Goal: Download file/media

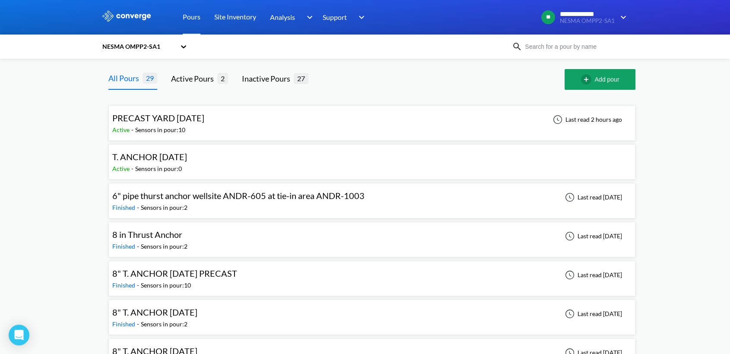
click at [207, 130] on div "Active - Sensors in pour: 10" at bounding box center [160, 130] width 96 height 10
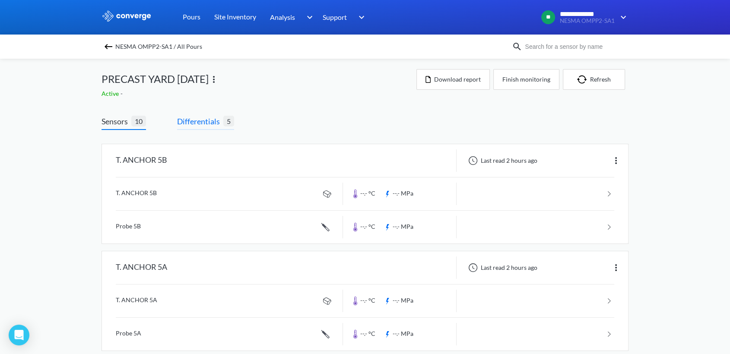
click at [197, 119] on span "Differentials" at bounding box center [200, 121] width 46 height 12
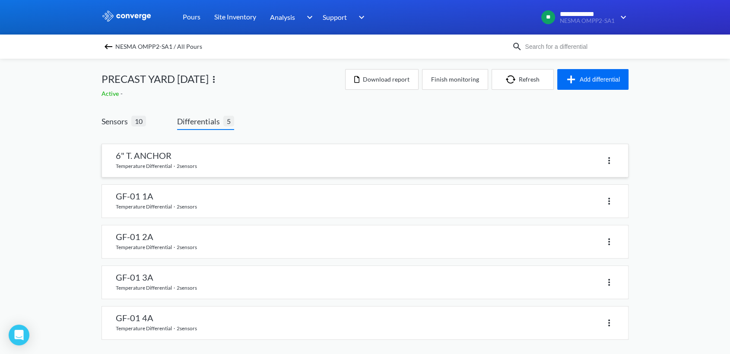
click at [194, 156] on link at bounding box center [365, 160] width 526 height 33
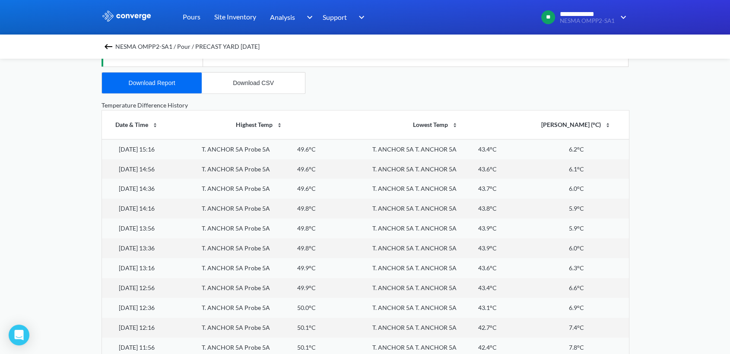
scroll to position [288, 0]
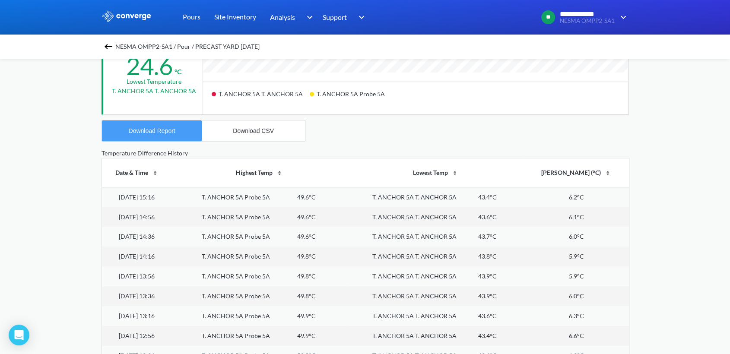
click at [166, 136] on button "Download Report" at bounding box center [152, 131] width 100 height 21
click at [227, 129] on button "Download CSV" at bounding box center [253, 131] width 103 height 21
click at [249, 132] on div "Download CSV" at bounding box center [253, 131] width 41 height 7
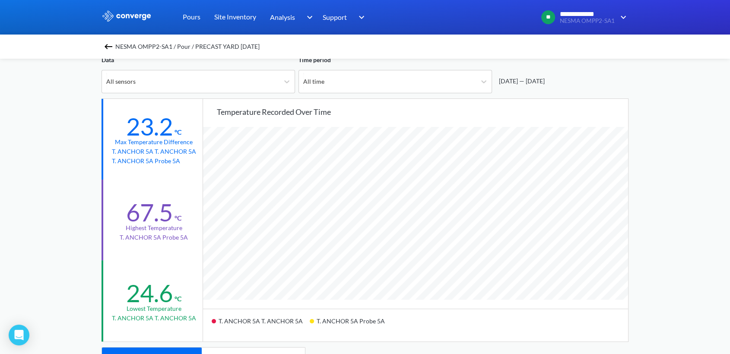
scroll to position [0, 0]
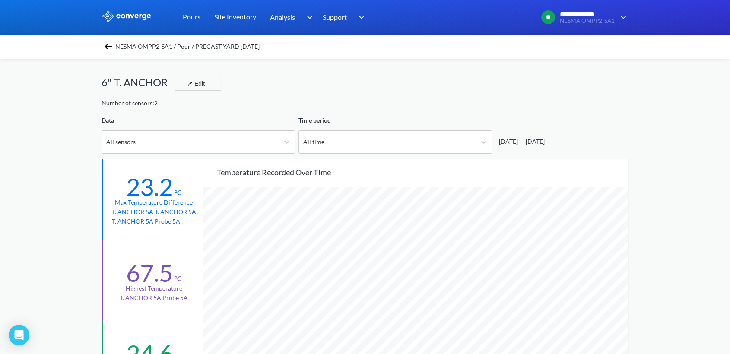
click at [108, 48] on img at bounding box center [108, 46] width 10 height 10
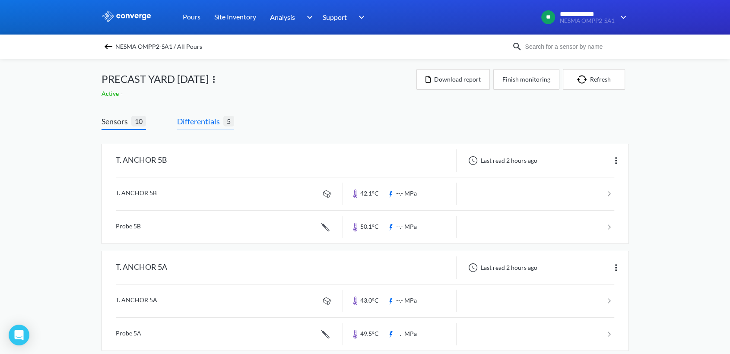
click at [190, 120] on span "Differentials" at bounding box center [200, 121] width 46 height 12
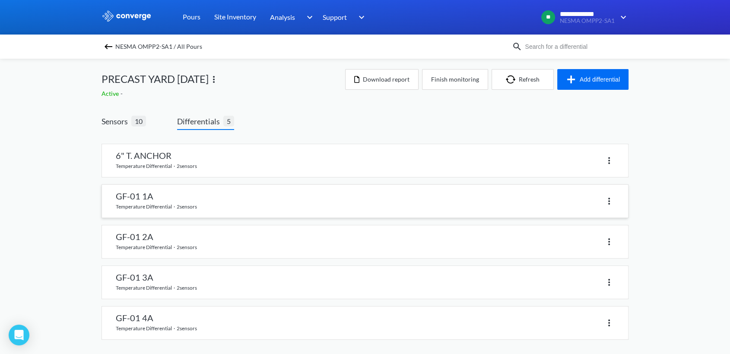
click at [186, 198] on link at bounding box center [365, 201] width 526 height 33
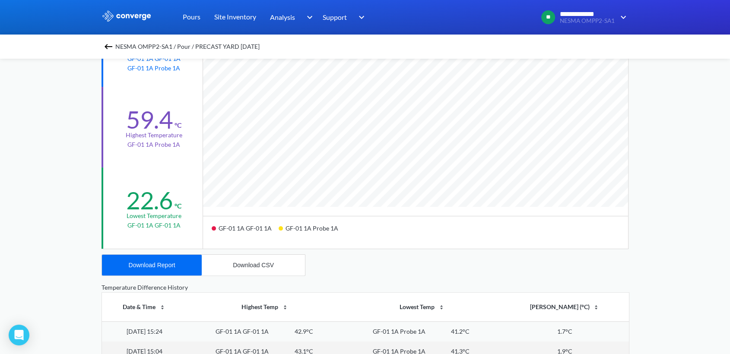
scroll to position [240, 0]
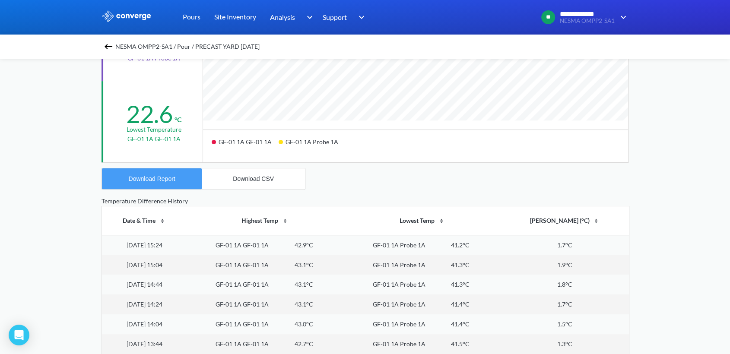
click at [156, 179] on div "Download Report" at bounding box center [152, 178] width 47 height 7
click at [260, 183] on button "Download CSV" at bounding box center [253, 179] width 103 height 21
click at [108, 45] on img at bounding box center [108, 46] width 10 height 10
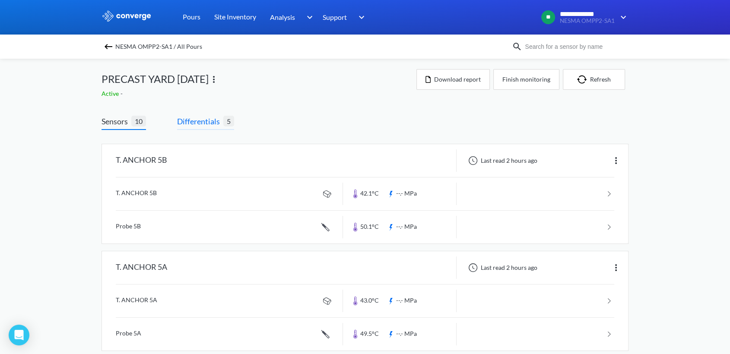
click at [209, 121] on span "Differentials" at bounding box center [200, 121] width 46 height 12
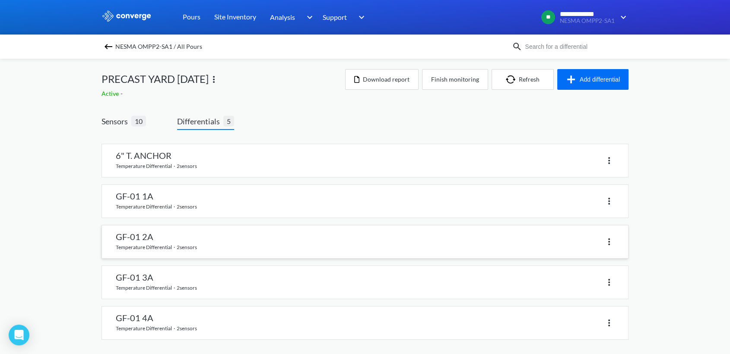
click at [203, 239] on link at bounding box center [365, 242] width 526 height 33
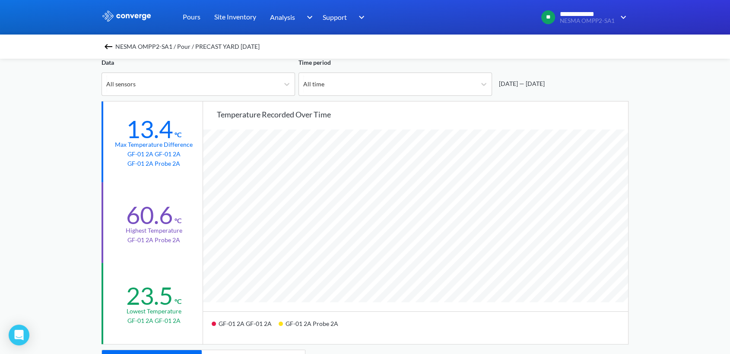
scroll to position [144, 0]
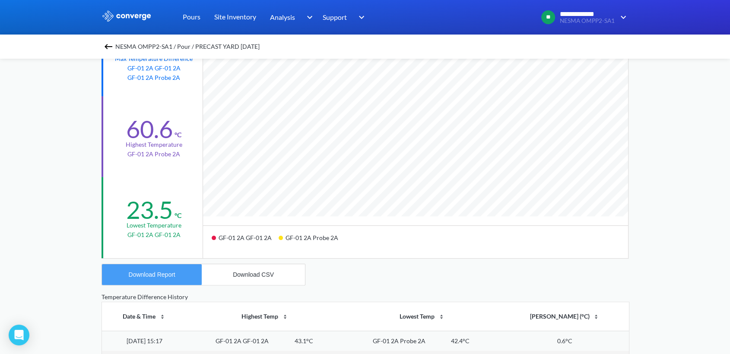
click at [153, 275] on div "Download Report" at bounding box center [152, 274] width 47 height 7
click at [280, 274] on button "Download CSV" at bounding box center [253, 275] width 103 height 21
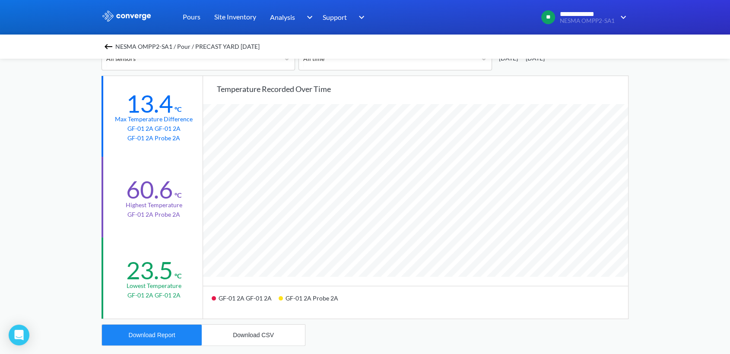
scroll to position [96, 0]
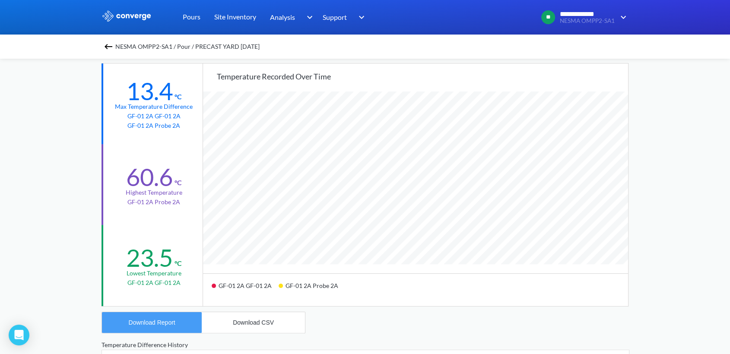
click at [156, 323] on div "Download Report" at bounding box center [152, 322] width 47 height 7
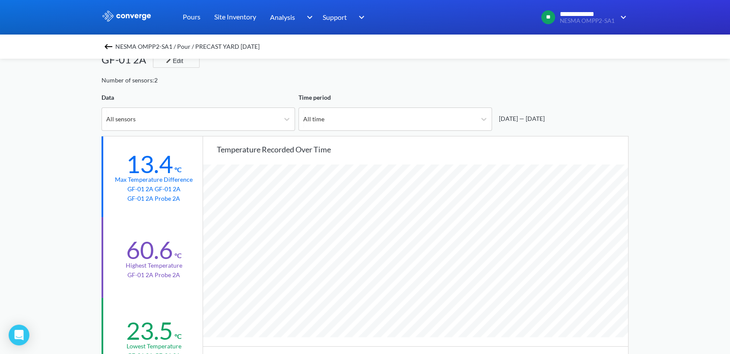
scroll to position [0, 0]
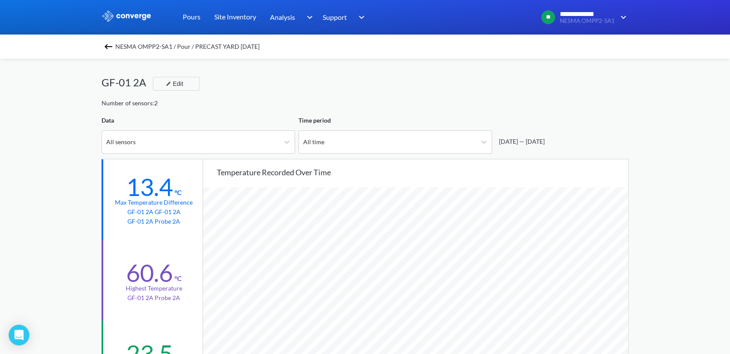
click at [112, 46] on img at bounding box center [108, 46] width 10 height 10
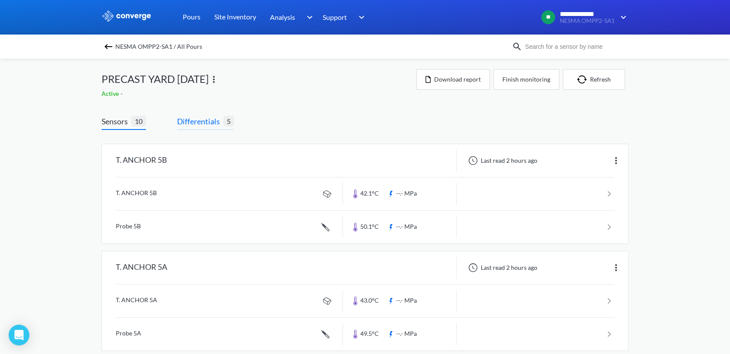
click at [195, 120] on span "Differentials" at bounding box center [200, 121] width 46 height 12
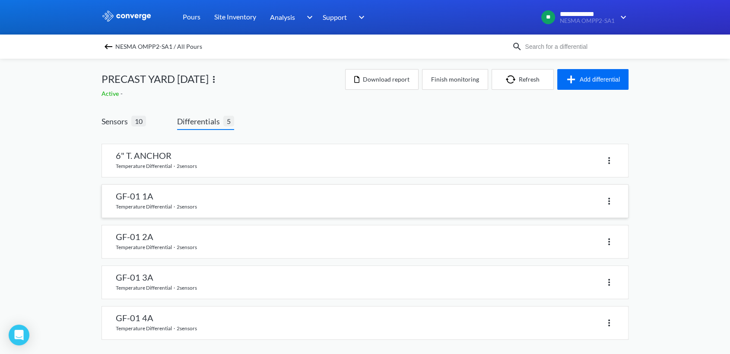
click at [172, 201] on link at bounding box center [365, 201] width 526 height 33
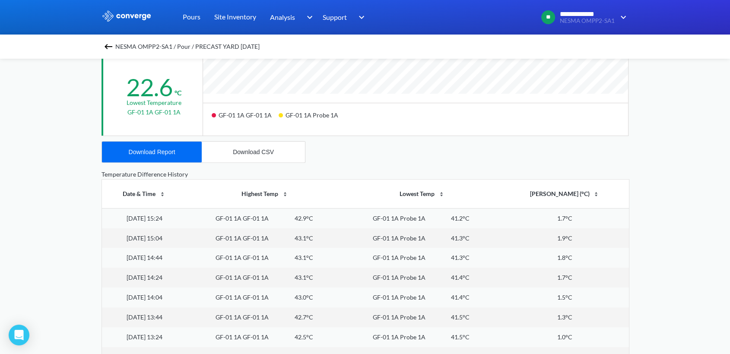
scroll to position [336, 0]
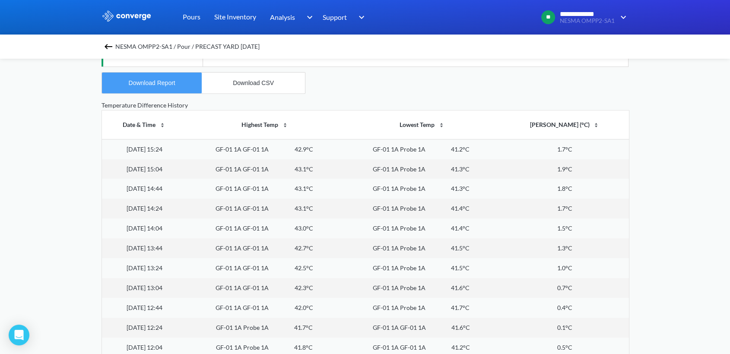
click at [160, 80] on div "Download Report" at bounding box center [152, 83] width 47 height 7
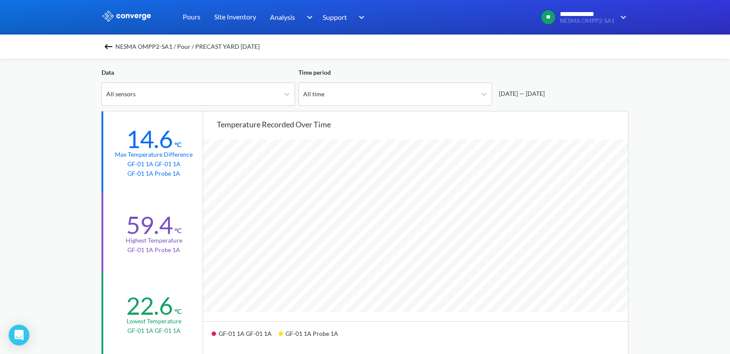
scroll to position [0, 0]
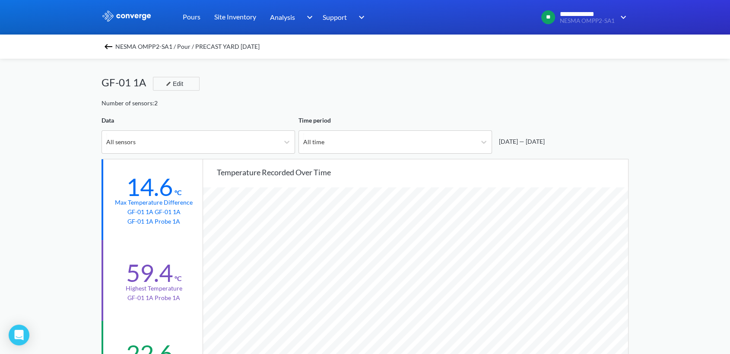
click at [109, 46] on img at bounding box center [108, 46] width 10 height 10
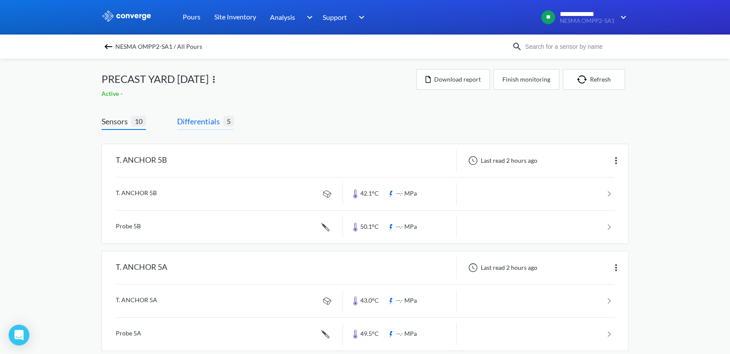
click at [207, 123] on span "Differentials" at bounding box center [200, 121] width 46 height 12
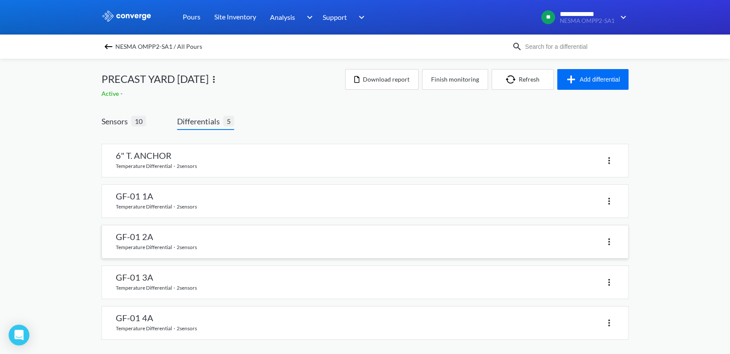
click at [204, 232] on link at bounding box center [365, 242] width 526 height 33
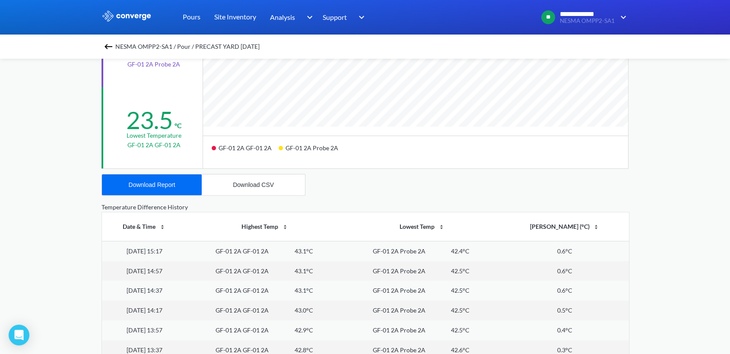
scroll to position [336, 0]
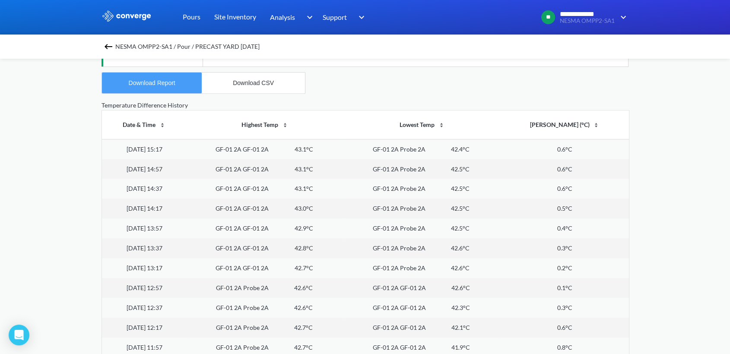
click at [148, 84] on div "Download Report" at bounding box center [152, 83] width 47 height 7
click at [114, 51] on img at bounding box center [108, 46] width 10 height 10
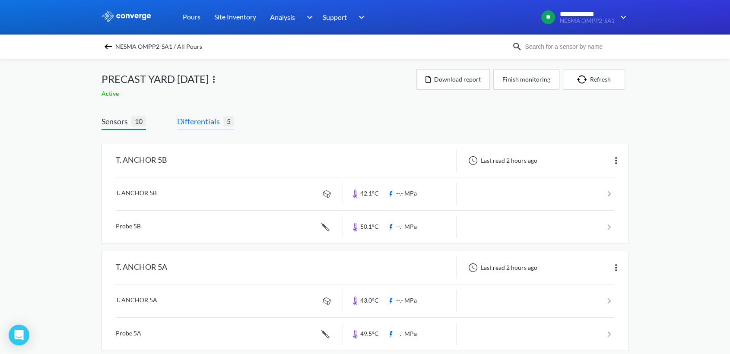
click at [203, 123] on span "Differentials" at bounding box center [200, 121] width 46 height 12
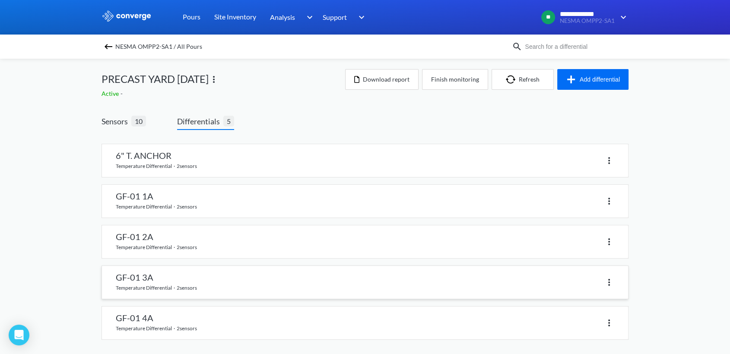
click at [144, 282] on link at bounding box center [365, 282] width 526 height 33
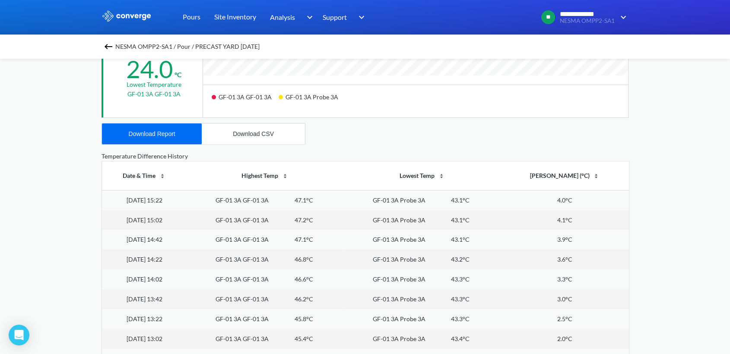
scroll to position [288, 0]
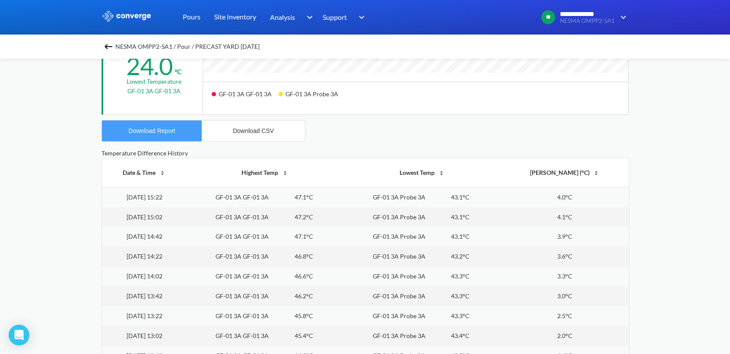
click at [149, 129] on div "Download Report" at bounding box center [152, 131] width 47 height 7
click at [239, 131] on div "Download CSV" at bounding box center [253, 131] width 41 height 7
click at [107, 43] on img at bounding box center [108, 46] width 10 height 10
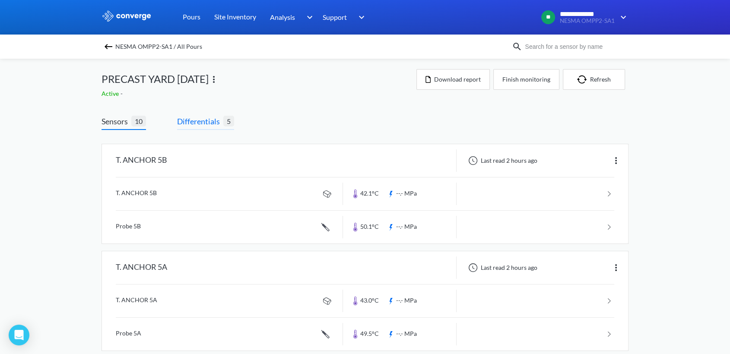
click at [209, 123] on span "Differentials" at bounding box center [200, 121] width 46 height 12
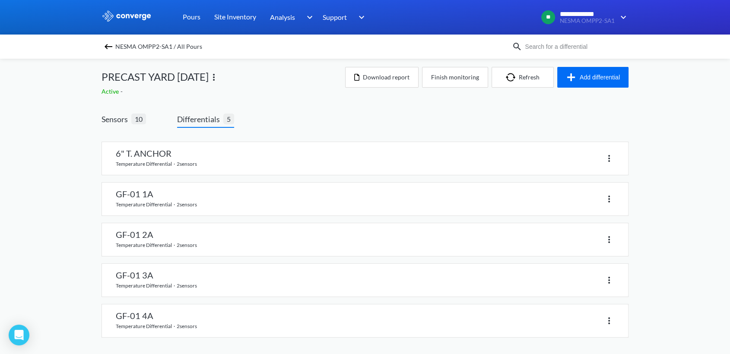
scroll to position [3, 0]
click at [151, 316] on link at bounding box center [365, 320] width 526 height 33
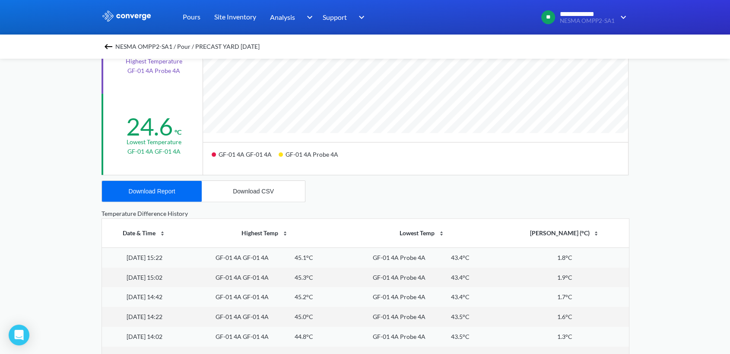
scroll to position [336, 0]
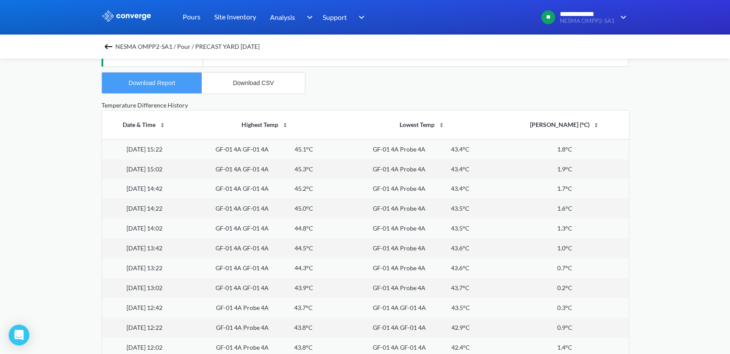
click at [157, 81] on div "Download Report" at bounding box center [152, 83] width 47 height 7
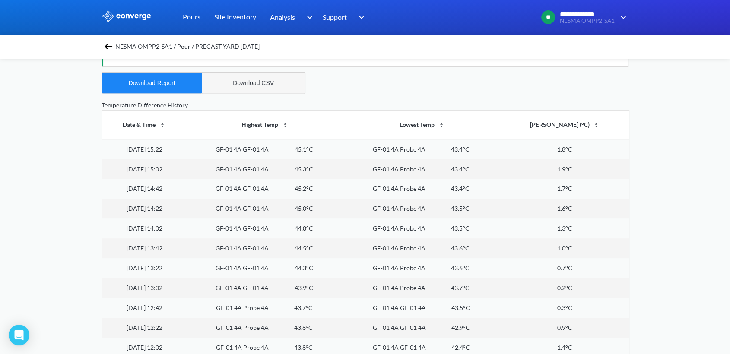
click at [240, 81] on div "Download CSV" at bounding box center [253, 83] width 41 height 7
